Goal: Task Accomplishment & Management: Manage account settings

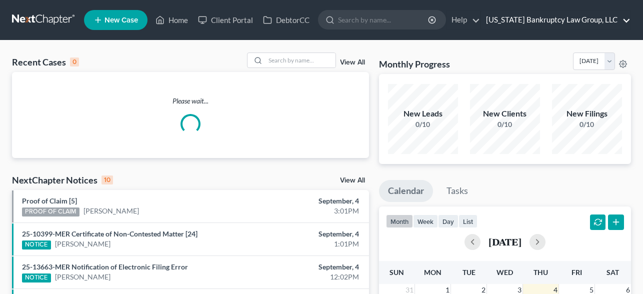
click at [593, 18] on link "[US_STATE] Bankruptcy Law Group, LLC" at bounding box center [556, 20] width 150 height 18
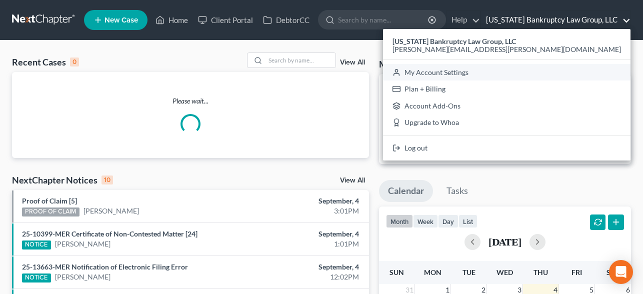
click at [544, 67] on link "My Account Settings" at bounding box center [507, 72] width 248 height 17
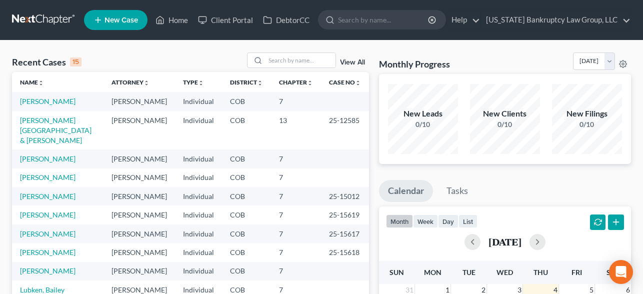
select select "11"
select select "28"
select select "5"
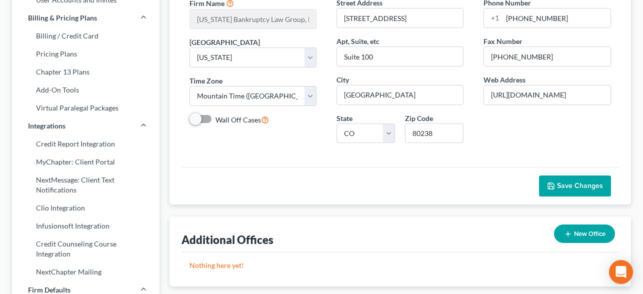
scroll to position [173, 0]
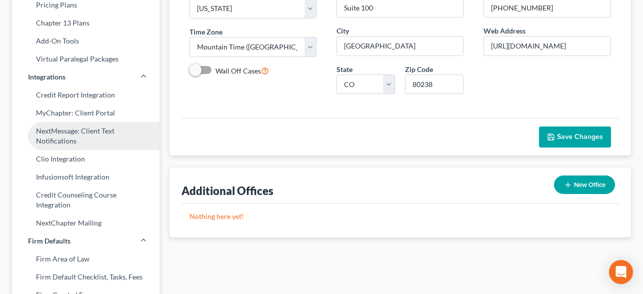
click at [88, 136] on link "NextMessage: Client Text Notifications" at bounding box center [86, 136] width 148 height 28
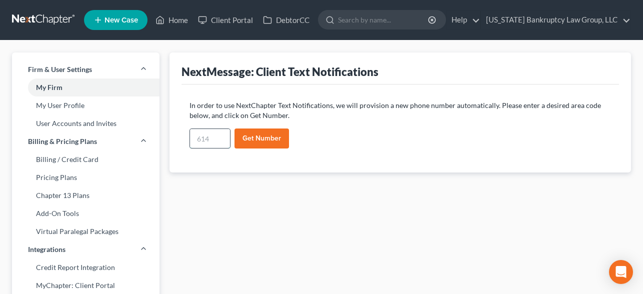
click at [217, 142] on input "text" at bounding box center [210, 138] width 40 height 19
type input "303"
click at [265, 141] on button "Get Number" at bounding box center [262, 139] width 55 height 20
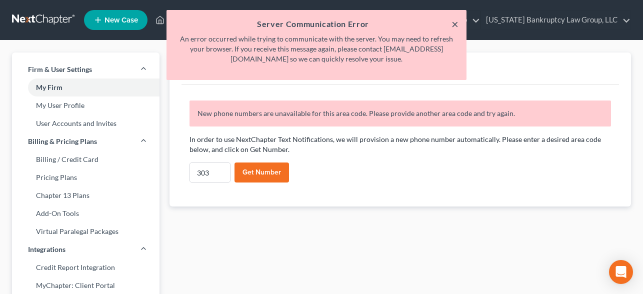
click at [455, 23] on button "×" at bounding box center [455, 24] width 7 height 12
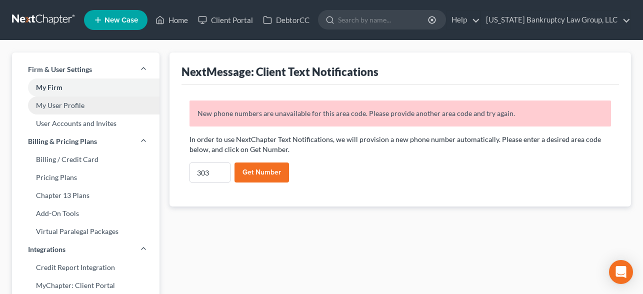
click at [59, 109] on link "My User Profile" at bounding box center [86, 106] width 148 height 18
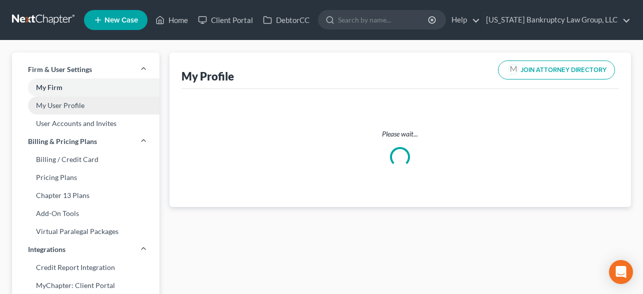
select select "5"
select select "11"
select select "attorney"
select select "0"
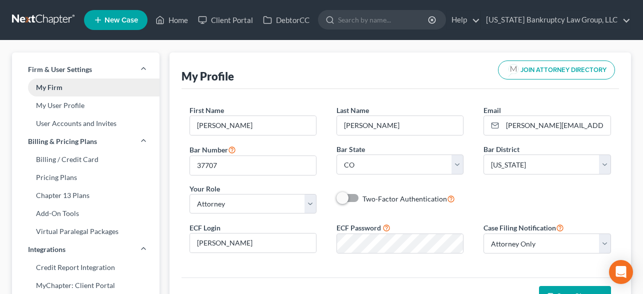
click at [71, 88] on link "My Firm" at bounding box center [86, 88] width 148 height 18
select select "11"
select select "28"
select select "5"
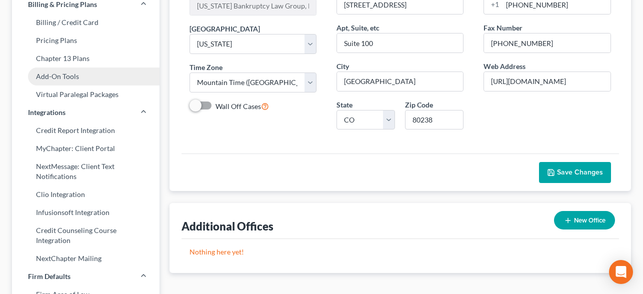
scroll to position [159, 0]
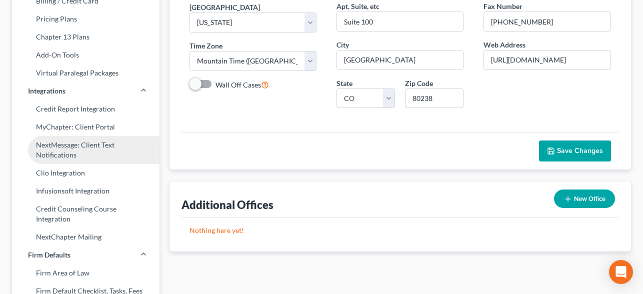
click at [75, 151] on link "NextMessage: Client Text Notifications" at bounding box center [86, 150] width 148 height 28
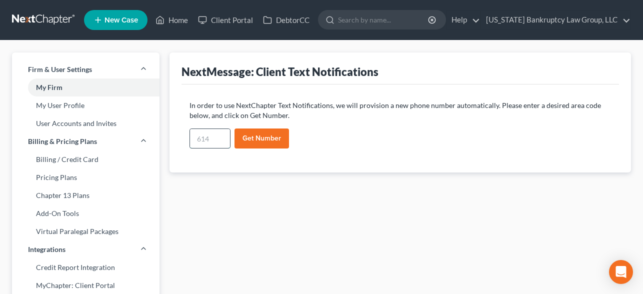
click at [211, 141] on input "text" at bounding box center [210, 138] width 40 height 19
type input "720"
click at [270, 135] on button "Get Number" at bounding box center [262, 139] width 55 height 20
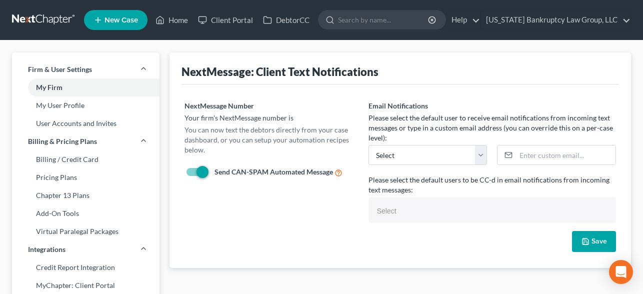
select select
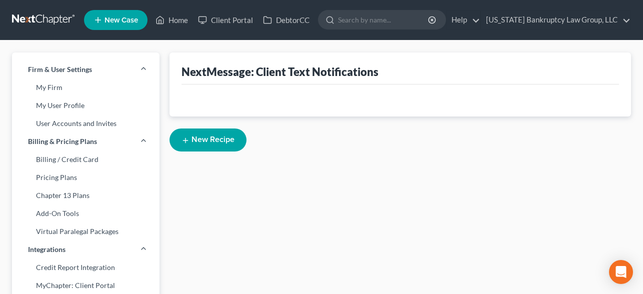
select select
